Goal: Task Accomplishment & Management: Use online tool/utility

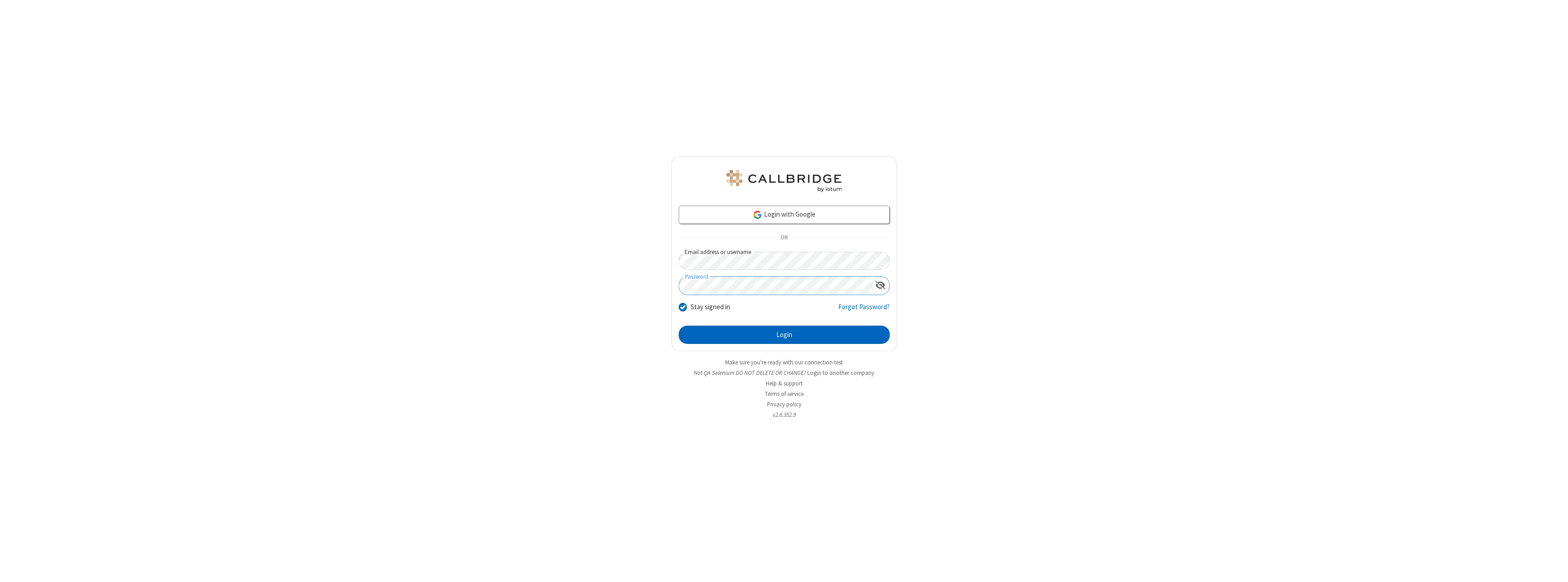
click at [784, 335] on button "Login" at bounding box center [784, 334] width 211 height 18
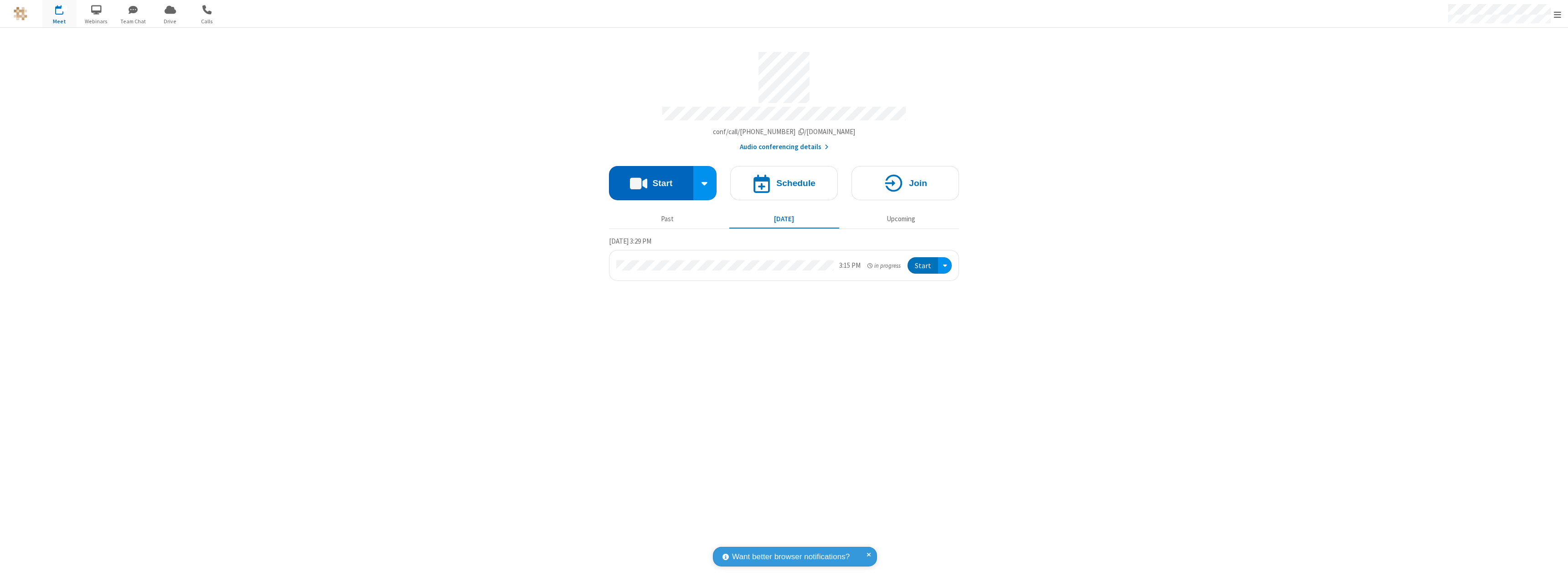
click at [651, 179] on button "Start" at bounding box center [651, 182] width 84 height 34
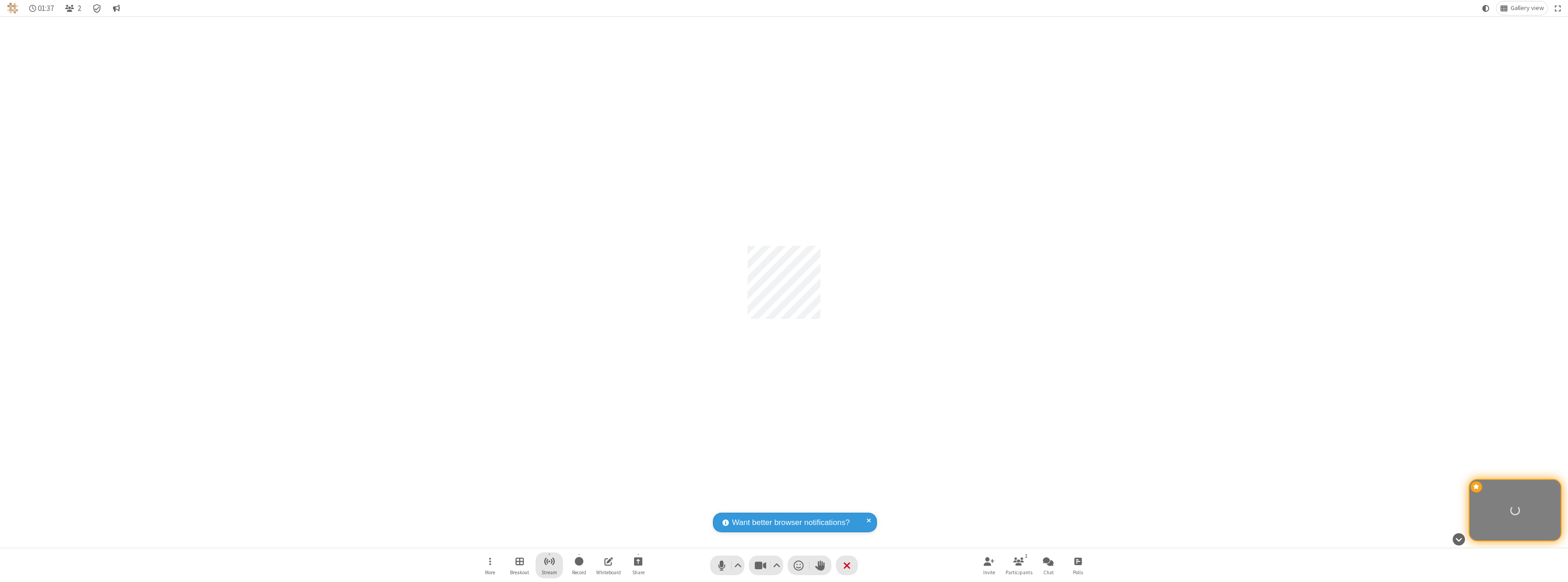
click at [549, 565] on span "Start streaming" at bounding box center [549, 561] width 11 height 11
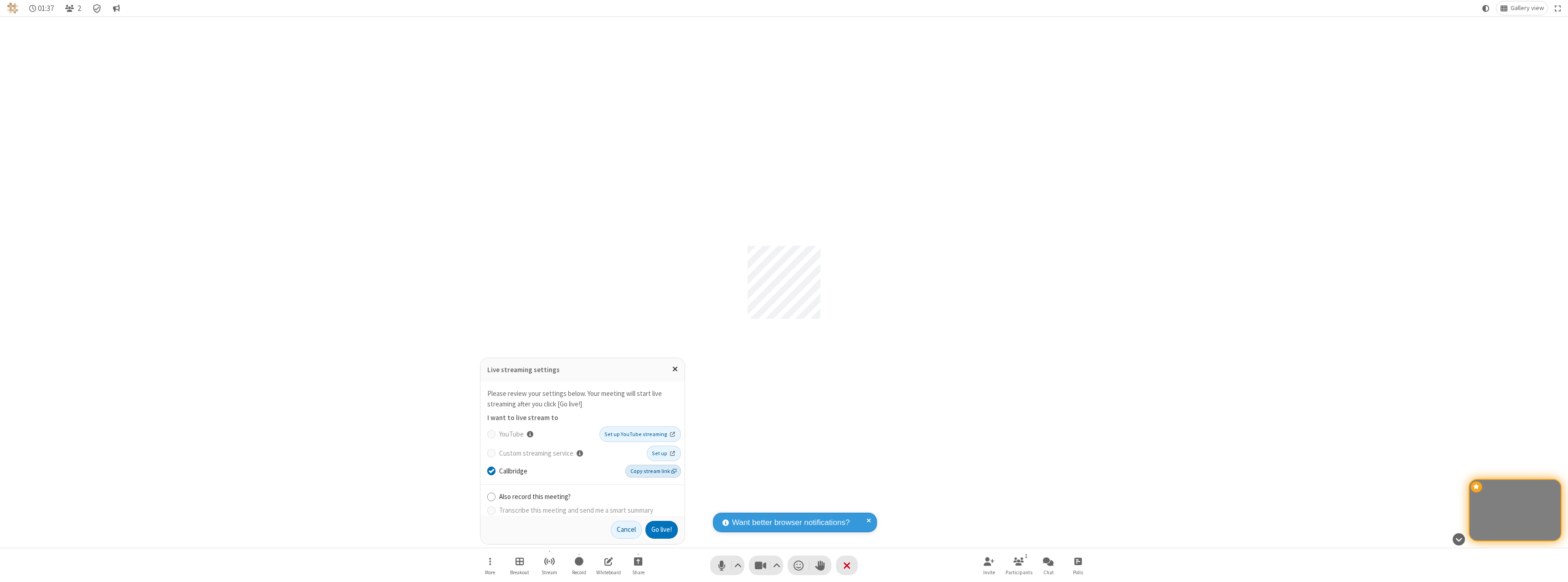
click at [654, 471] on span "Copy stream link" at bounding box center [653, 471] width 46 height 8
click at [661, 529] on button "Go live!" at bounding box center [662, 529] width 32 height 18
